Goal: Information Seeking & Learning: Learn about a topic

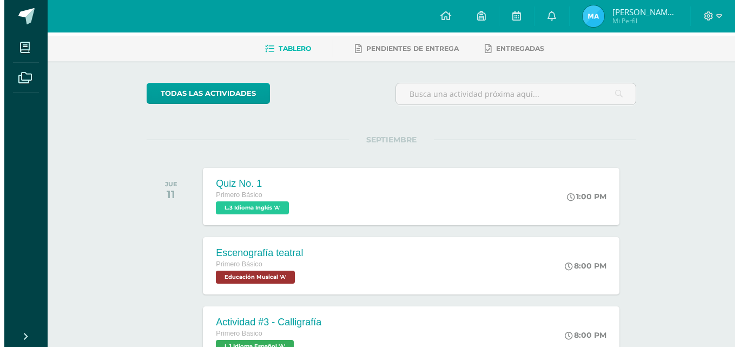
scroll to position [43, 0]
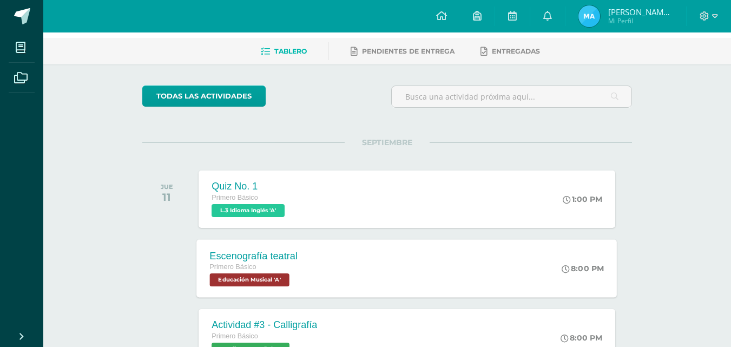
click at [257, 274] on span "Educación Musical 'A'" at bounding box center [250, 279] width 80 height 13
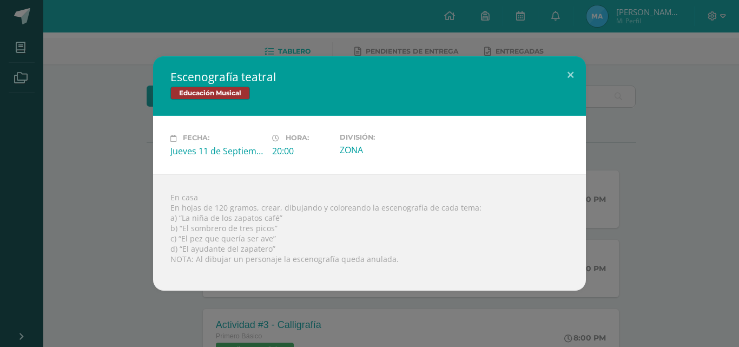
click at [178, 221] on div "En casa En hojas de 120 gramos, crear, dibujando y coloreando la escenografía d…" at bounding box center [369, 232] width 433 height 116
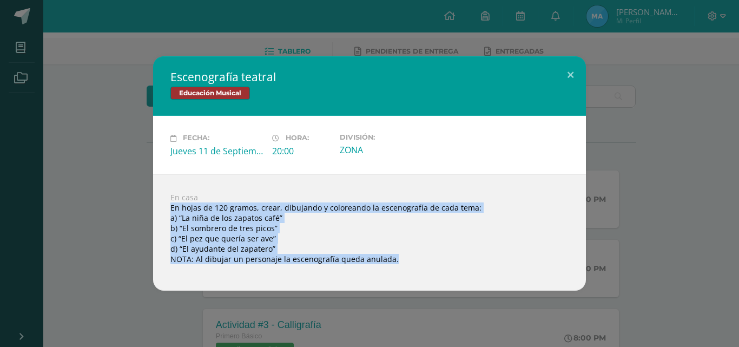
drag, startPoint x: 168, startPoint y: 207, endPoint x: 325, endPoint y: 267, distance: 168.8
click at [325, 267] on div "En casa En hojas de 120 gramos, crear, dibujando y coloreando la escenografía d…" at bounding box center [369, 232] width 433 height 116
click at [325, 267] on div at bounding box center [370, 268] width 398 height 9
drag, startPoint x: 168, startPoint y: 208, endPoint x: 410, endPoint y: 294, distance: 257.0
click at [404, 297] on div "Escenografía teatral Educación Musical Fecha: [DATE] Hora: 20:00 División:" at bounding box center [369, 173] width 739 height 347
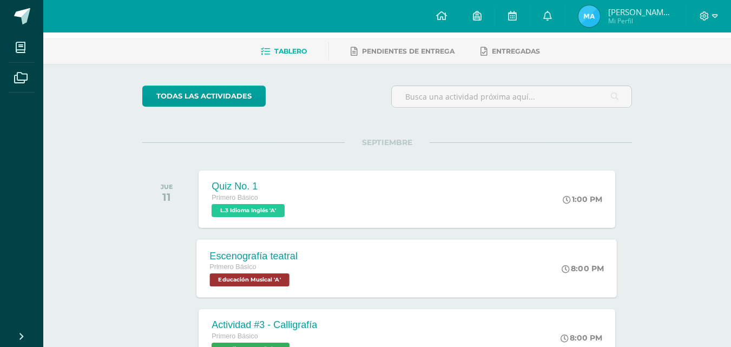
click at [250, 287] on div "Escenografía teatral Primero Básico Educación Musical 'A'" at bounding box center [254, 268] width 114 height 58
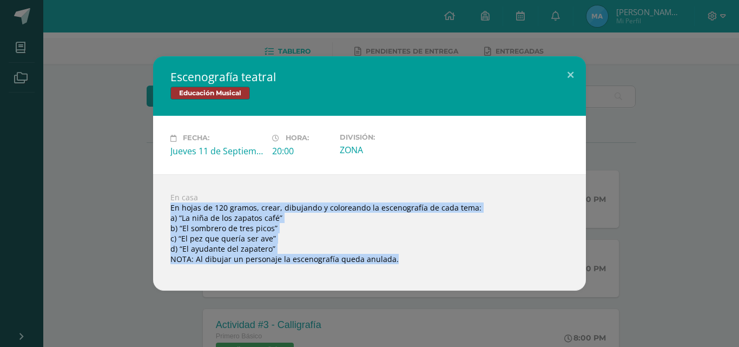
drag, startPoint x: 162, startPoint y: 209, endPoint x: 344, endPoint y: 266, distance: 191.1
click at [344, 266] on div "En casa En hojas de 120 gramos, crear, dibujando y coloreando la escenografía d…" at bounding box center [369, 232] width 433 height 116
copy body "En hojas de 120 gramos, crear, dibujando y coloreando la escenografía de cada t…"
click at [276, 57] on div "Escenografía teatral Educación Musical" at bounding box center [369, 86] width 433 height 60
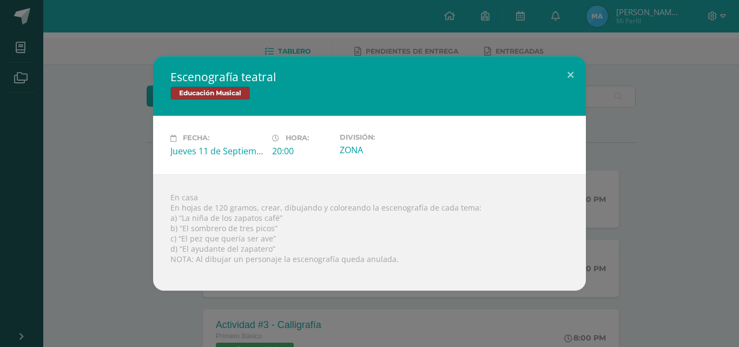
click at [338, 152] on div "División: ZONA" at bounding box center [387, 144] width 102 height 23
drag, startPoint x: 193, startPoint y: 276, endPoint x: 191, endPoint y: 267, distance: 8.9
click at [192, 268] on div "En casa En hojas de 120 gramos, crear, dibujando y coloreando la escenografía d…" at bounding box center [369, 232] width 433 height 116
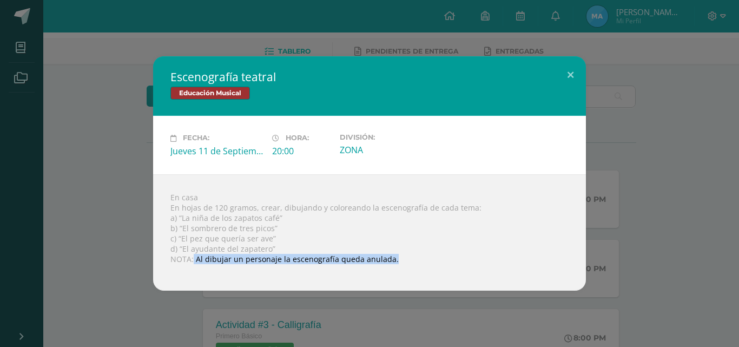
drag, startPoint x: 193, startPoint y: 263, endPoint x: 363, endPoint y: 274, distance: 170.4
click at [362, 274] on div "En casa En hojas de 120 gramos, crear, dibujando y coloreando la escenografía d…" at bounding box center [369, 232] width 433 height 116
copy body "Al dibujar un personaje la escenografía queda anulada. Loading..."
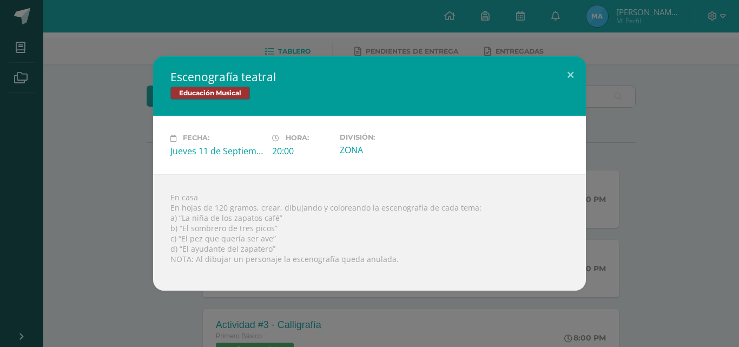
click at [368, 233] on div "En casa En hojas de 120 gramos, crear, dibujando y coloreando la escenografía d…" at bounding box center [369, 232] width 433 height 116
click at [177, 219] on div "En casa En hojas de 120 gramos, crear, dibujando y coloreando la escenografía d…" at bounding box center [369, 232] width 433 height 116
drag, startPoint x: 376, startPoint y: 205, endPoint x: 491, endPoint y: 211, distance: 115.5
click at [491, 211] on div "En casa En hojas de 120 gramos, crear, dibujando y coloreando la escenografía d…" at bounding box center [369, 232] width 433 height 116
click at [483, 238] on div "En casa En hojas de 120 gramos, crear, dibujando y coloreando la escenografía d…" at bounding box center [369, 232] width 433 height 116
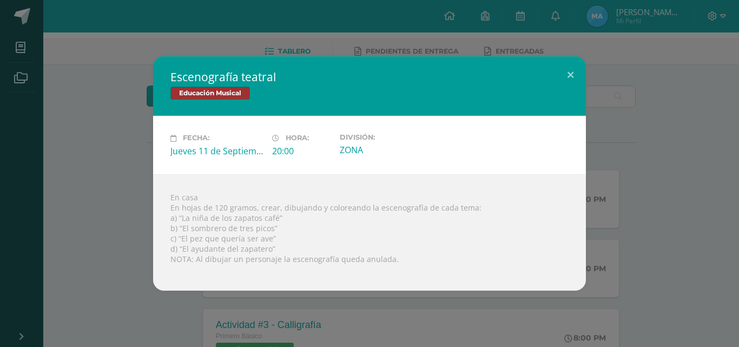
click at [463, 222] on div "En casa En hojas de 120 gramos, crear, dibujando y coloreando la escenografía d…" at bounding box center [369, 232] width 433 height 116
drag, startPoint x: 180, startPoint y: 217, endPoint x: 296, endPoint y: 218, distance: 115.8
click at [296, 218] on div "En casa En hojas de 120 gramos, crear, dibujando y coloreando la escenografía d…" at bounding box center [369, 232] width 433 height 116
copy div "La niña de los zapatos café”"
